Goal: Communication & Community: Answer question/provide support

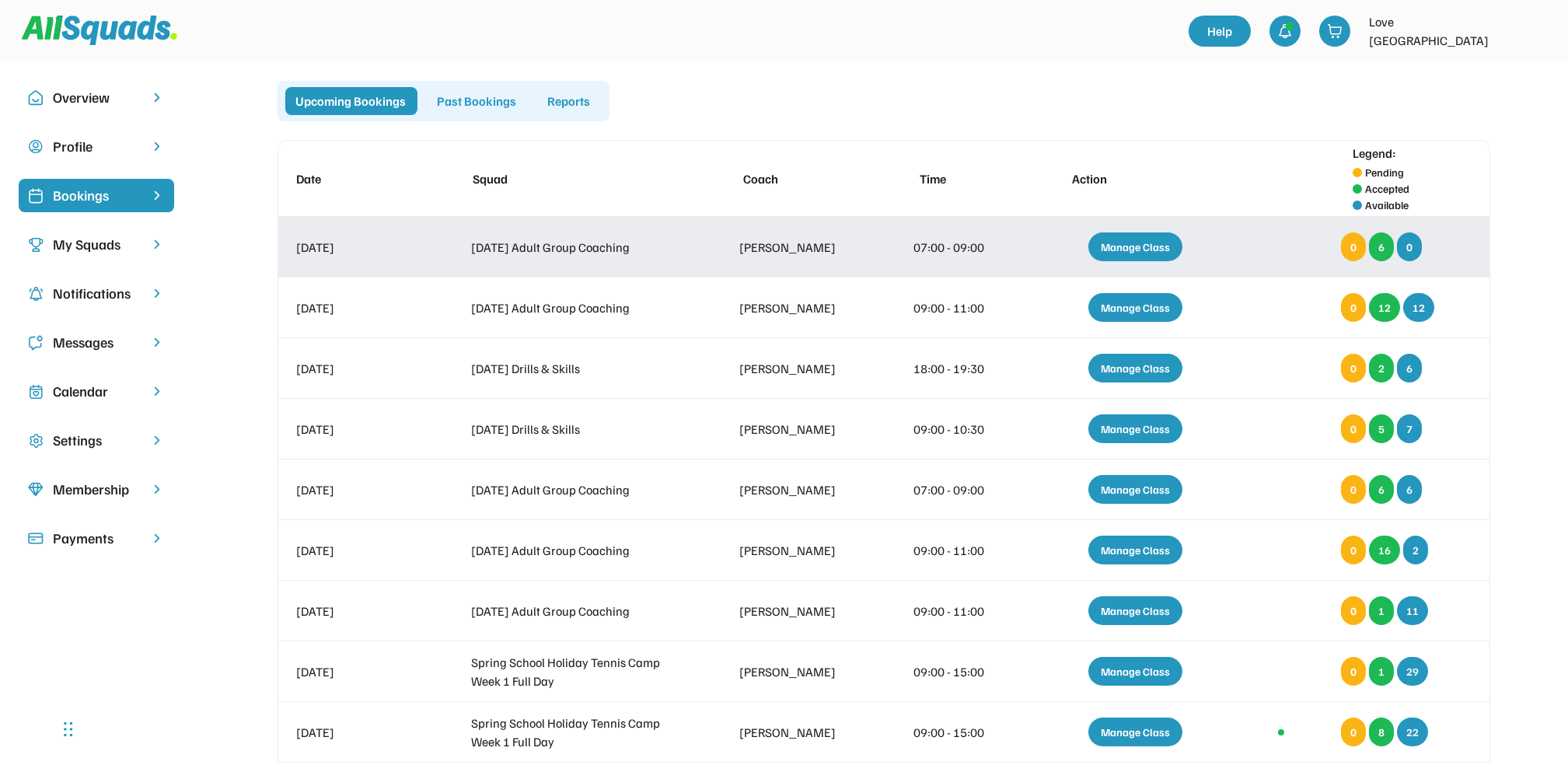
click at [1117, 248] on div "Manage Class" at bounding box center [1135, 247] width 94 height 29
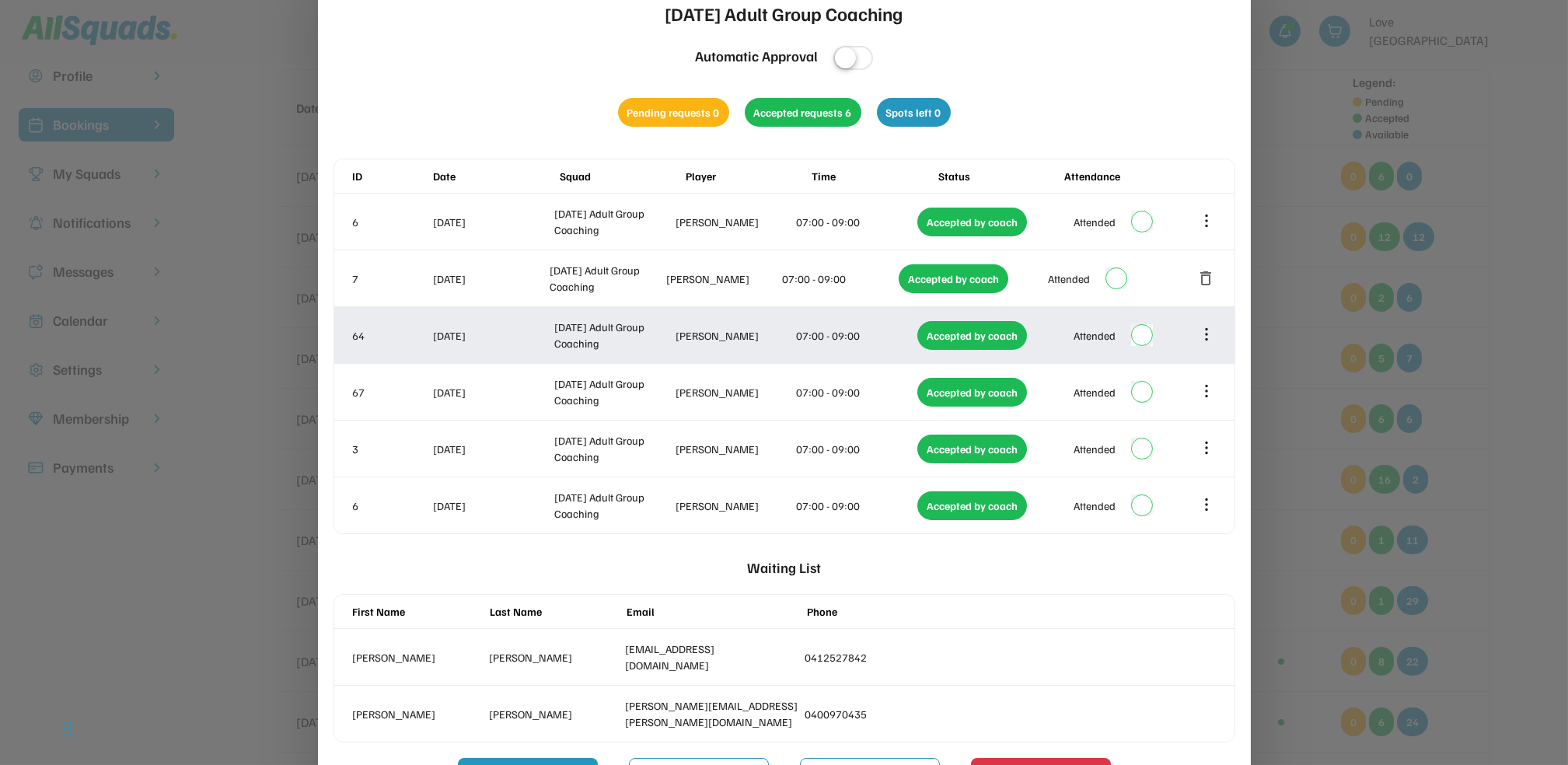
scroll to position [207, 0]
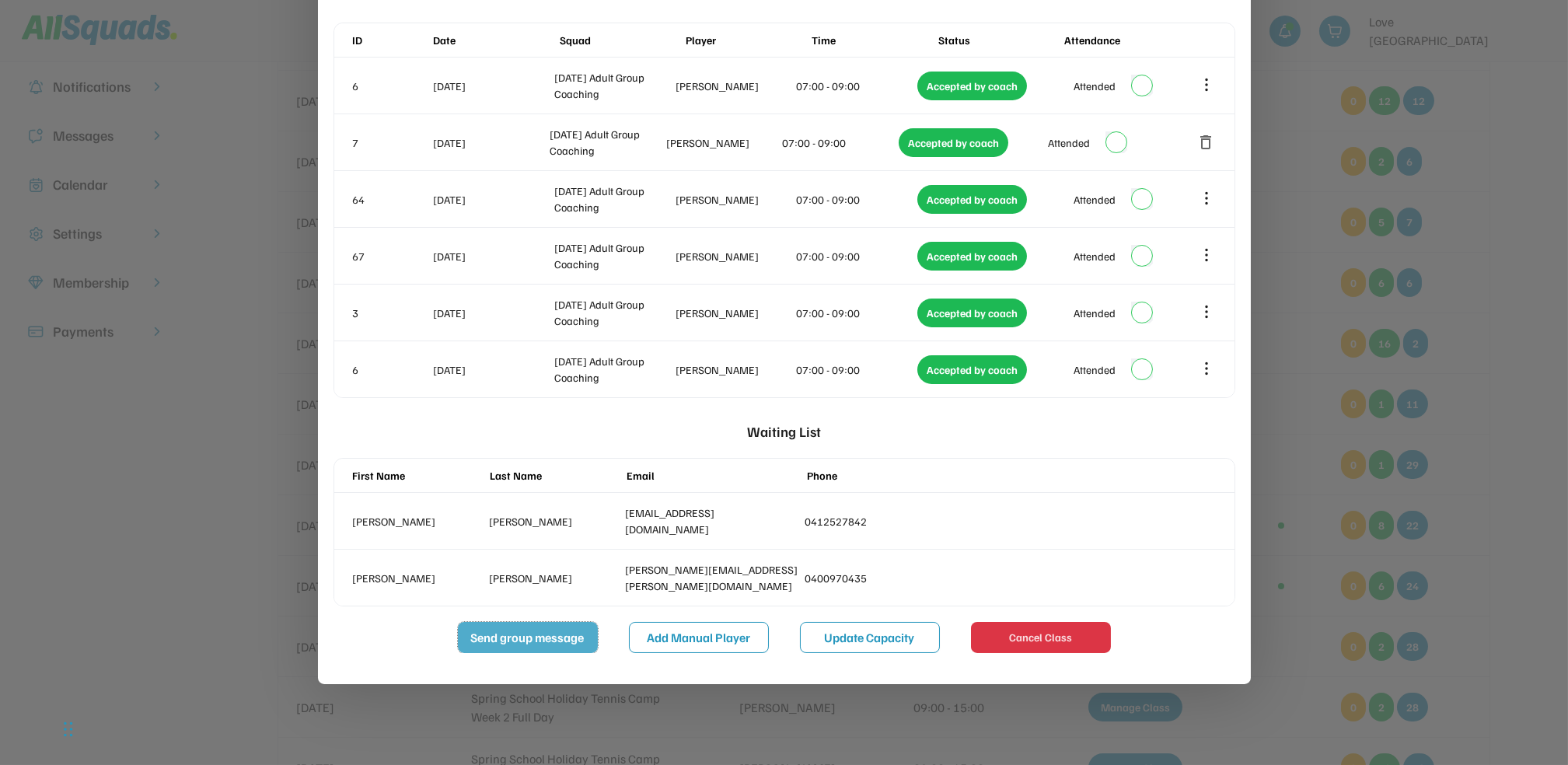
click at [545, 645] on button "Send group message" at bounding box center [528, 637] width 140 height 31
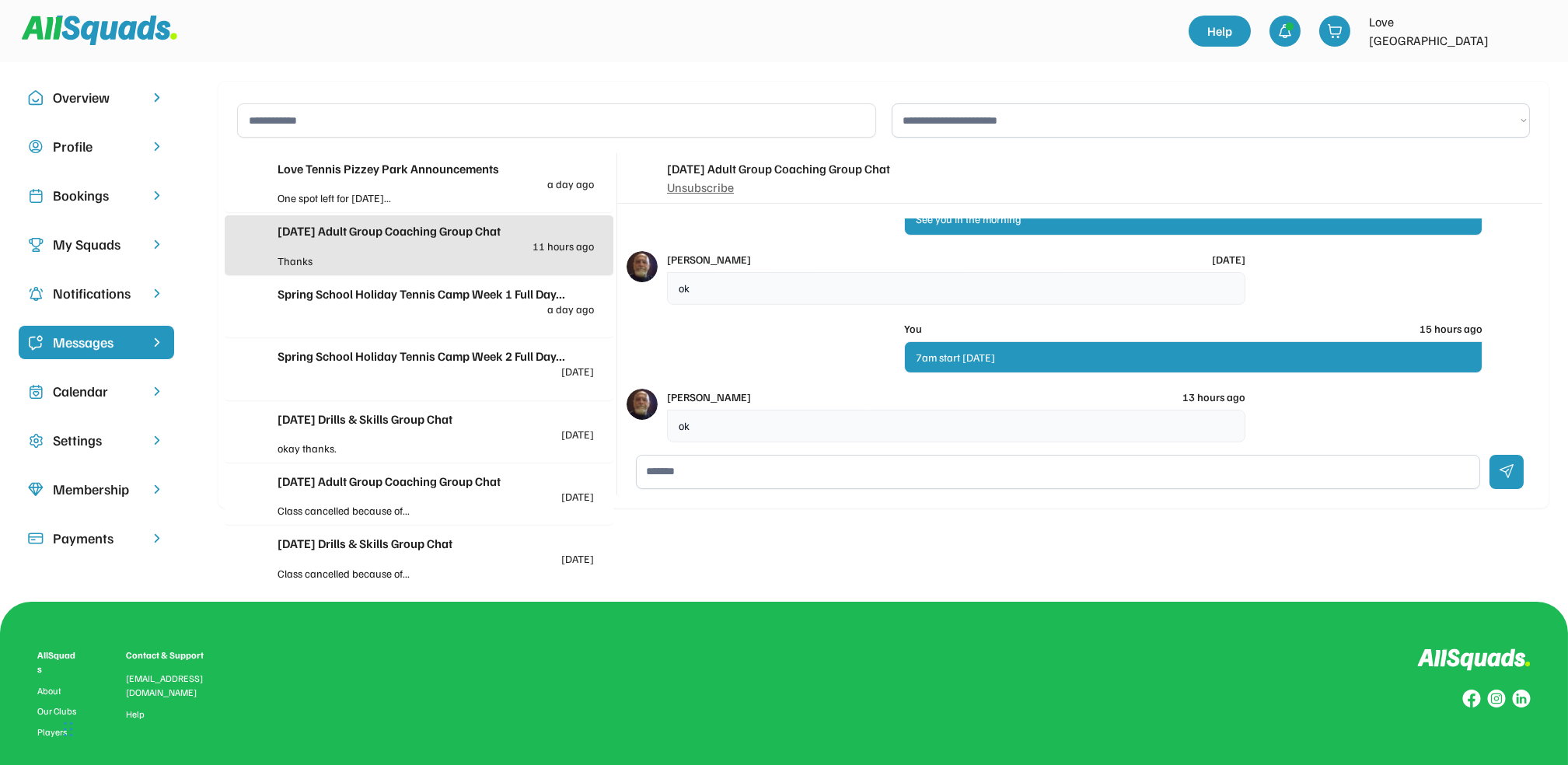
scroll to position [1665, 0]
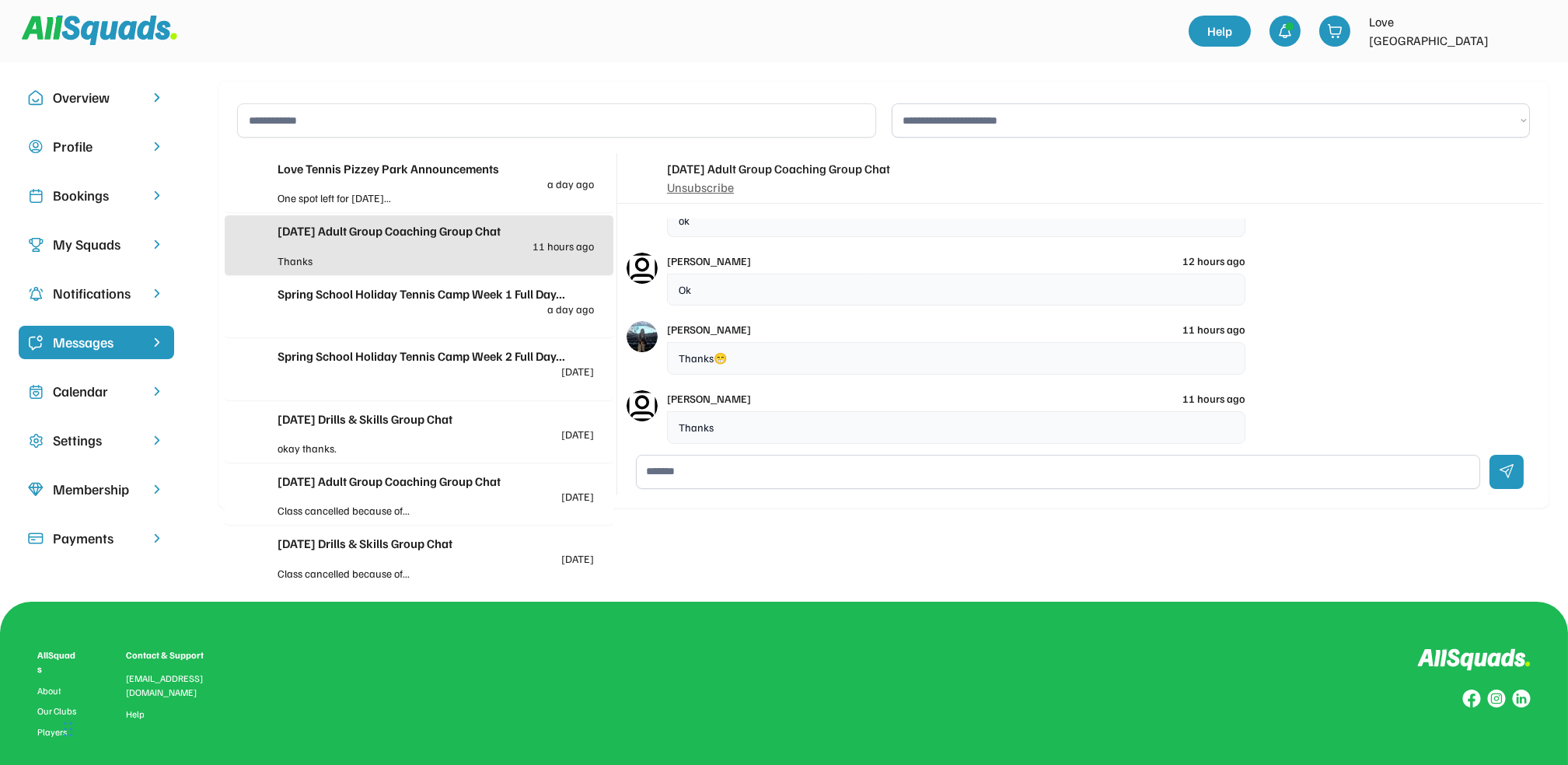
click at [720, 462] on textarea at bounding box center [1058, 472] width 844 height 34
type textarea "**********"
click at [1507, 475] on div at bounding box center [1506, 472] width 34 height 34
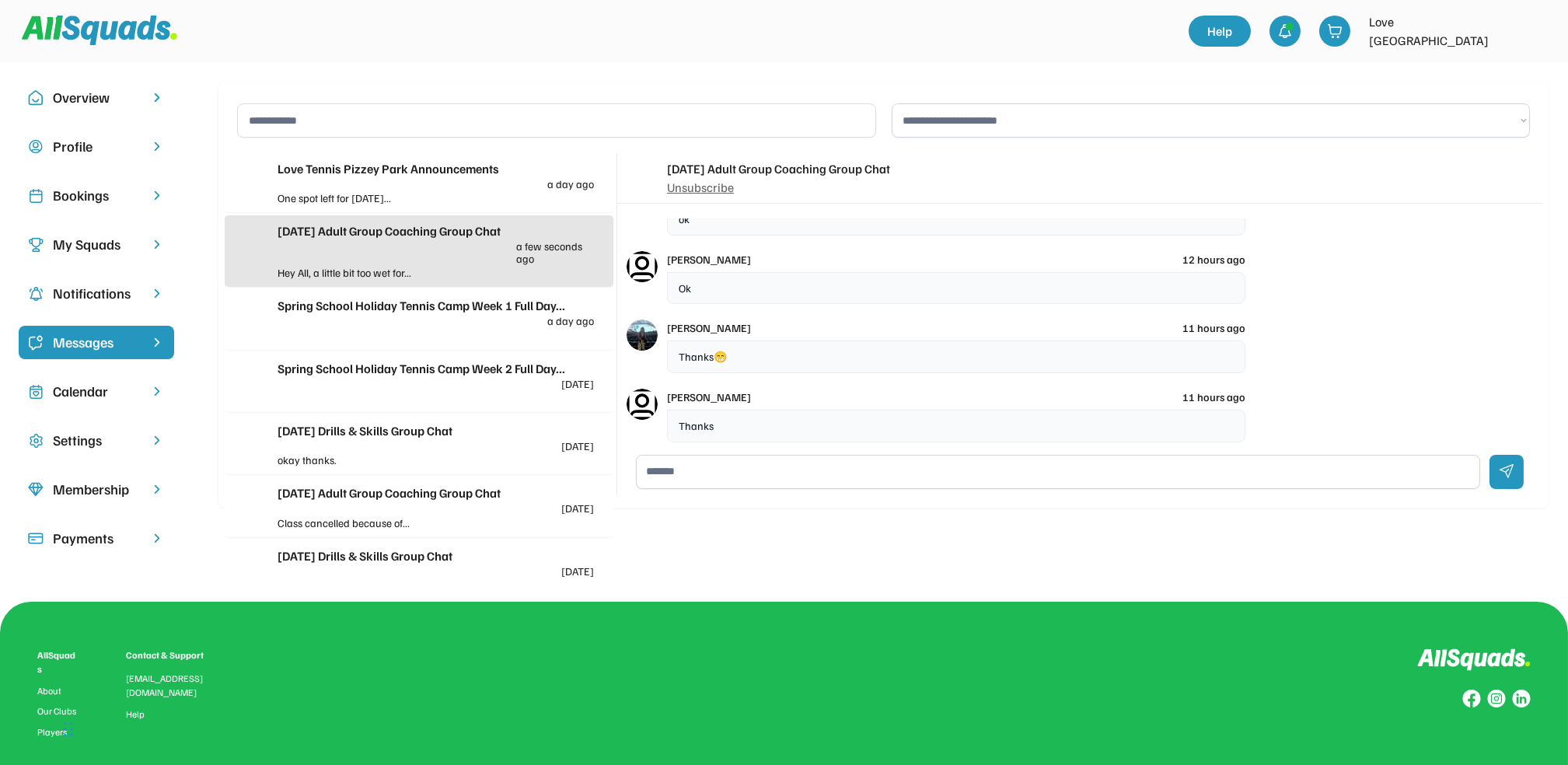
click at [97, 194] on div "Bookings" at bounding box center [96, 195] width 87 height 21
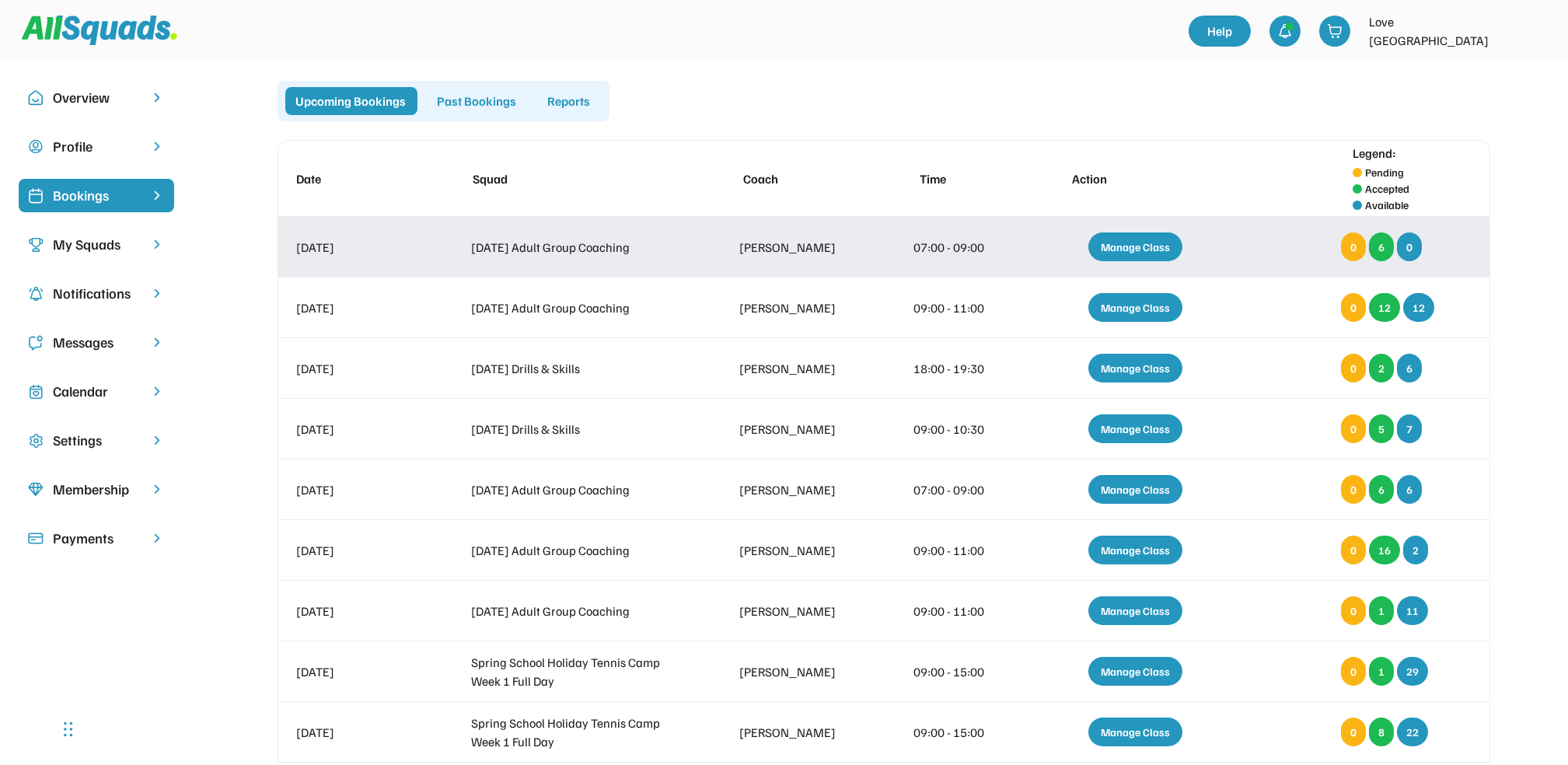
click at [1133, 250] on div "Manage Class" at bounding box center [1135, 247] width 94 height 29
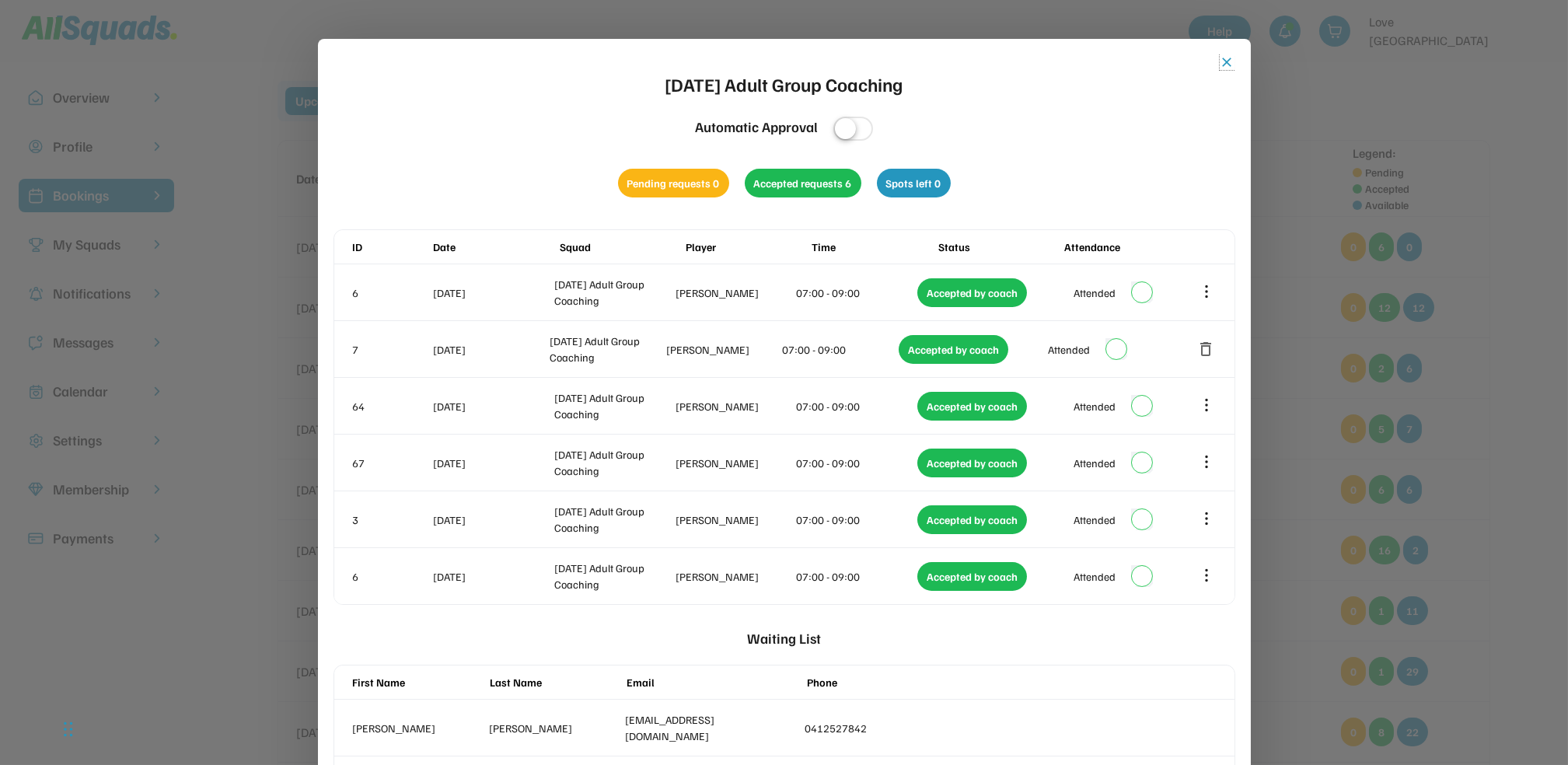
click at [1221, 59] on button "close" at bounding box center [1227, 62] width 15 height 15
